Goal: Contribute content

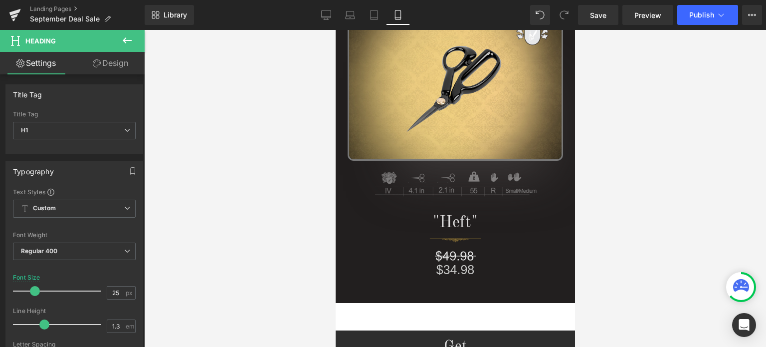
scroll to position [598, 0]
click at [601, 14] on span "Save" at bounding box center [598, 15] width 16 height 10
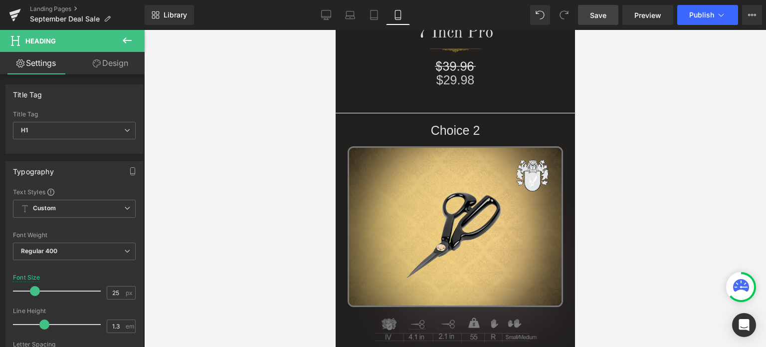
scroll to position [541, 0]
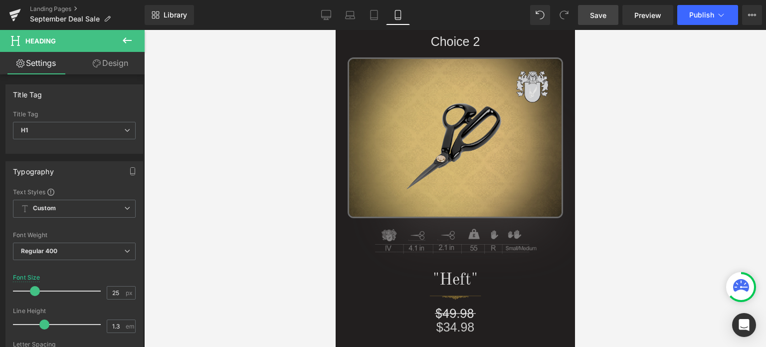
click at [451, 145] on img at bounding box center [454, 137] width 215 height 161
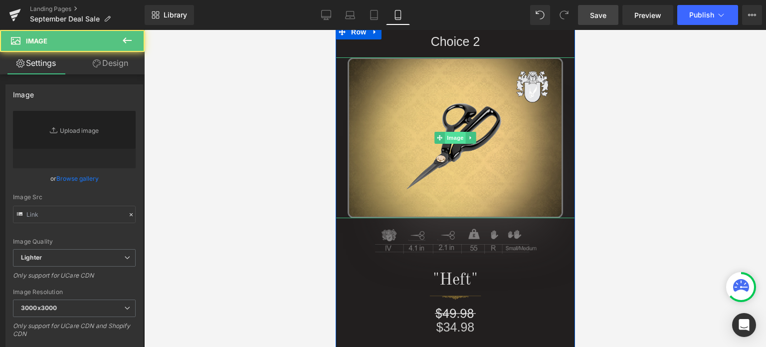
click at [448, 139] on span "Image" at bounding box center [454, 138] width 21 height 12
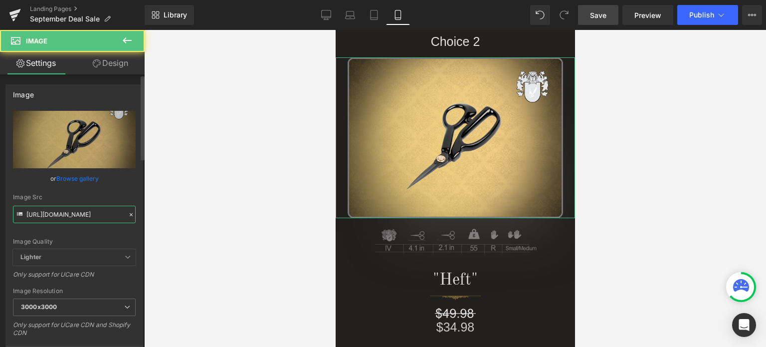
drag, startPoint x: 76, startPoint y: 210, endPoint x: 32, endPoint y: 129, distance: 91.9
click at [76, 210] on input "[URL][DOMAIN_NAME]" at bounding box center [74, 213] width 123 height 17
paste input "2_28a9174e-4466-41e9-bc18-49dfe8006e43.jpg?v=1758703803"
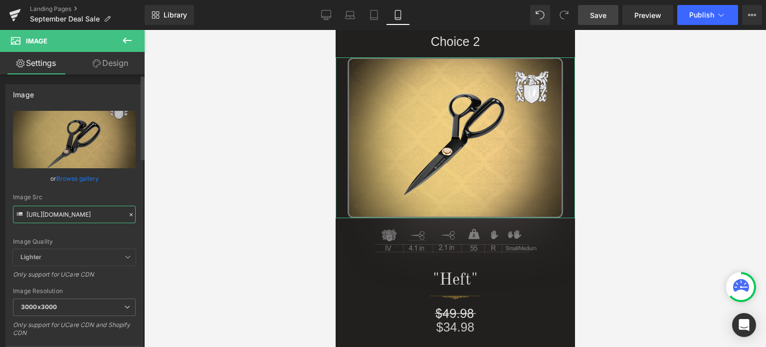
scroll to position [0, 252]
type input "[URL][DOMAIN_NAME]"
click at [137, 237] on div "[URL][DOMAIN_NAME] Replace Image Upload image or Browse gallery Image Src [URL]…" at bounding box center [74, 240] width 137 height 258
click at [604, 15] on span "Save" at bounding box center [598, 15] width 16 height 10
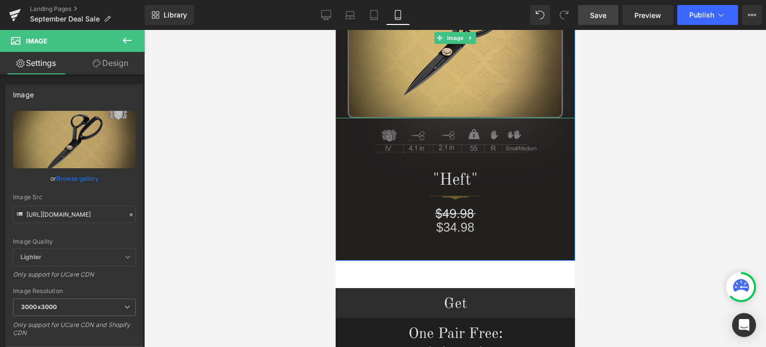
scroll to position [741, 0]
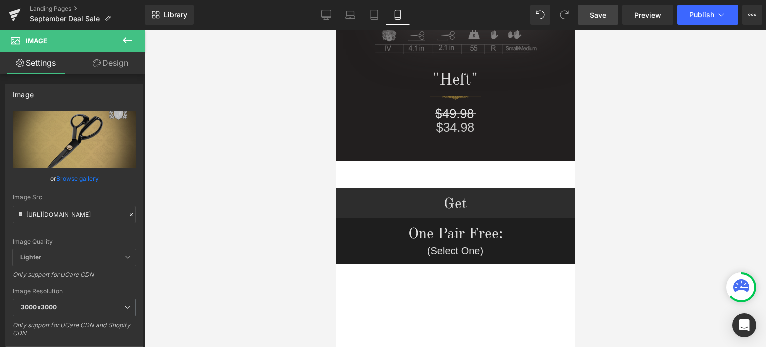
click at [602, 13] on span "Save" at bounding box center [598, 15] width 16 height 10
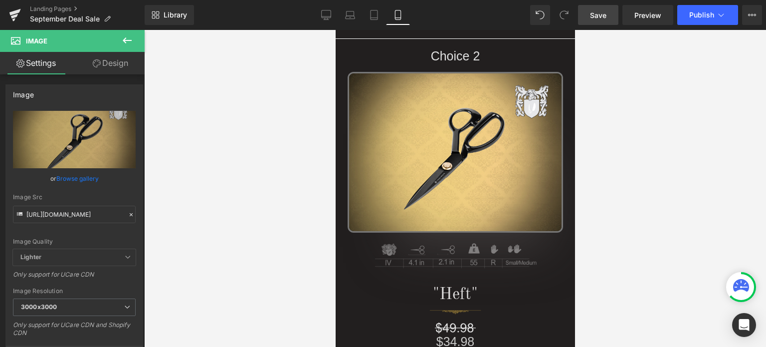
click at [606, 16] on span "Save" at bounding box center [598, 15] width 16 height 10
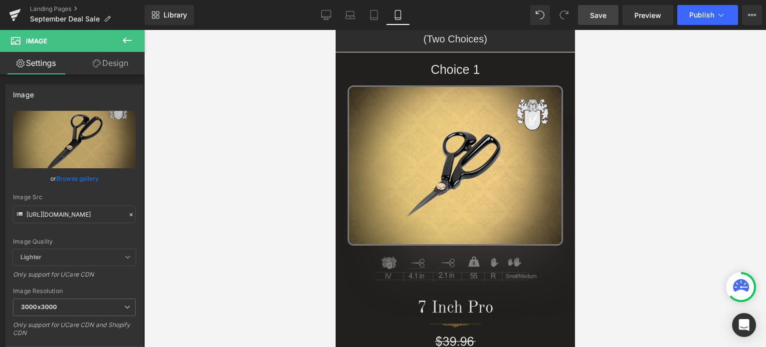
scroll to position [427, 0]
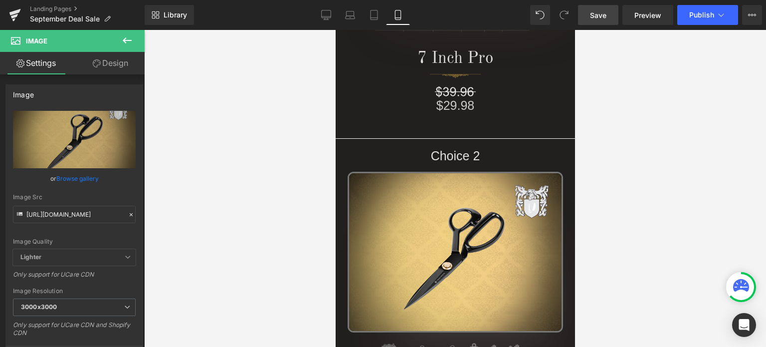
click at [605, 16] on span "Save" at bounding box center [598, 15] width 16 height 10
click at [607, 15] on link "Save" at bounding box center [598, 15] width 40 height 20
click at [604, 11] on span "Save" at bounding box center [598, 15] width 16 height 10
click at [599, 18] on span "Save" at bounding box center [598, 15] width 16 height 10
click at [641, 16] on span "Preview" at bounding box center [647, 15] width 27 height 10
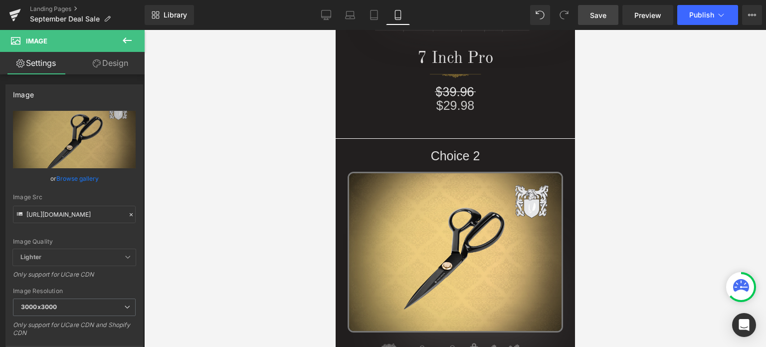
click at [602, 16] on span "Save" at bounding box center [598, 15] width 16 height 10
click at [603, 13] on span "Save" at bounding box center [598, 15] width 16 height 10
click at [606, 13] on span "Save" at bounding box center [598, 15] width 16 height 10
click at [604, 14] on span "Save" at bounding box center [598, 15] width 16 height 10
